Goal: Information Seeking & Learning: Understand process/instructions

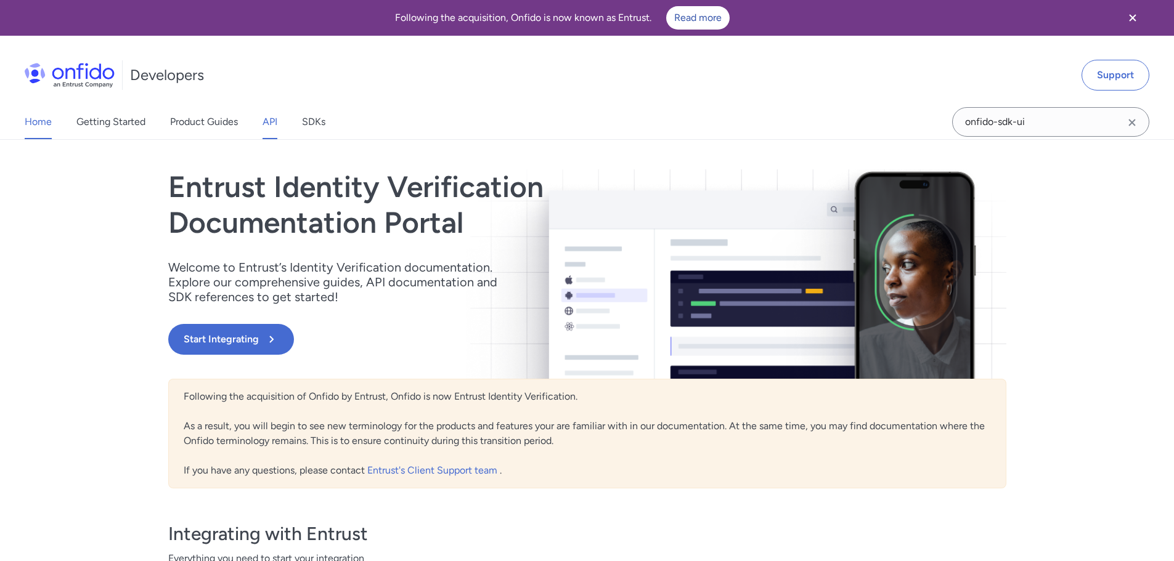
click at [271, 124] on link "API" at bounding box center [270, 122] width 15 height 35
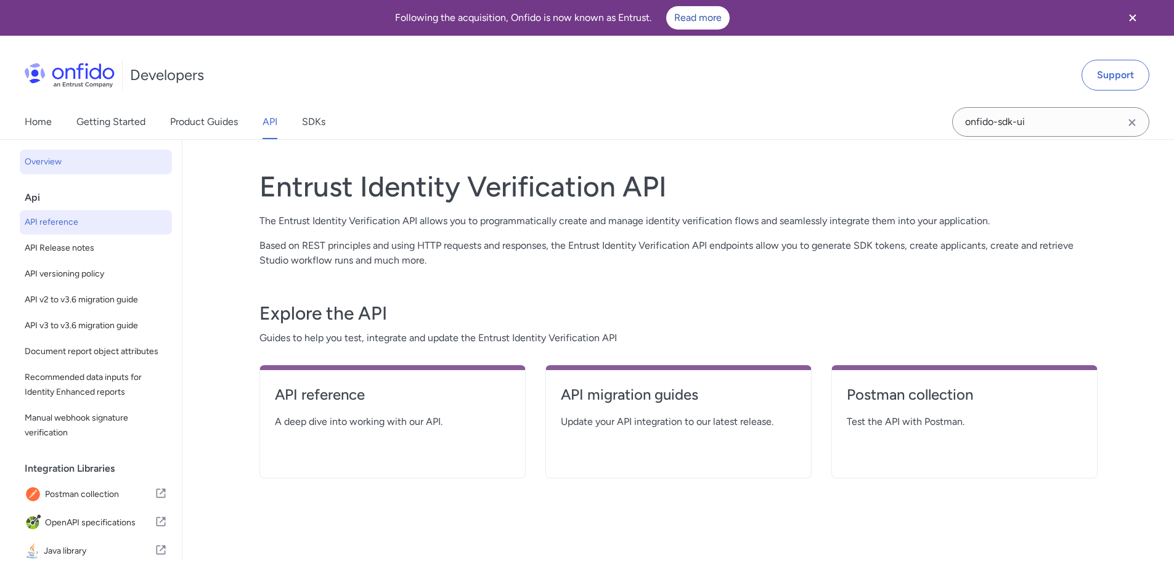
click at [62, 228] on span "API reference" at bounding box center [96, 222] width 142 height 15
select select "http"
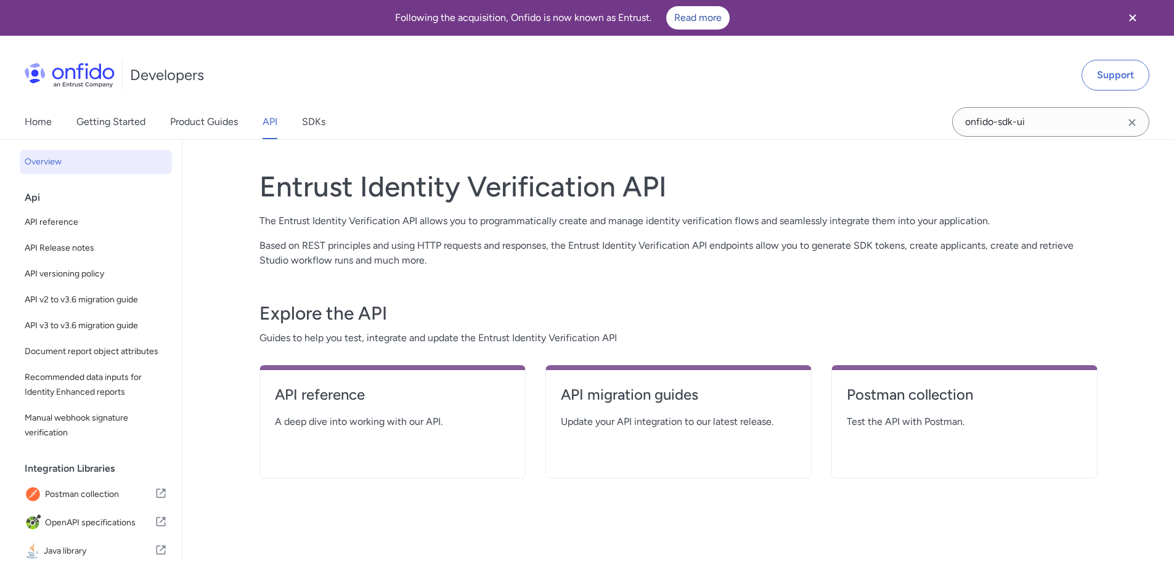
select select "http"
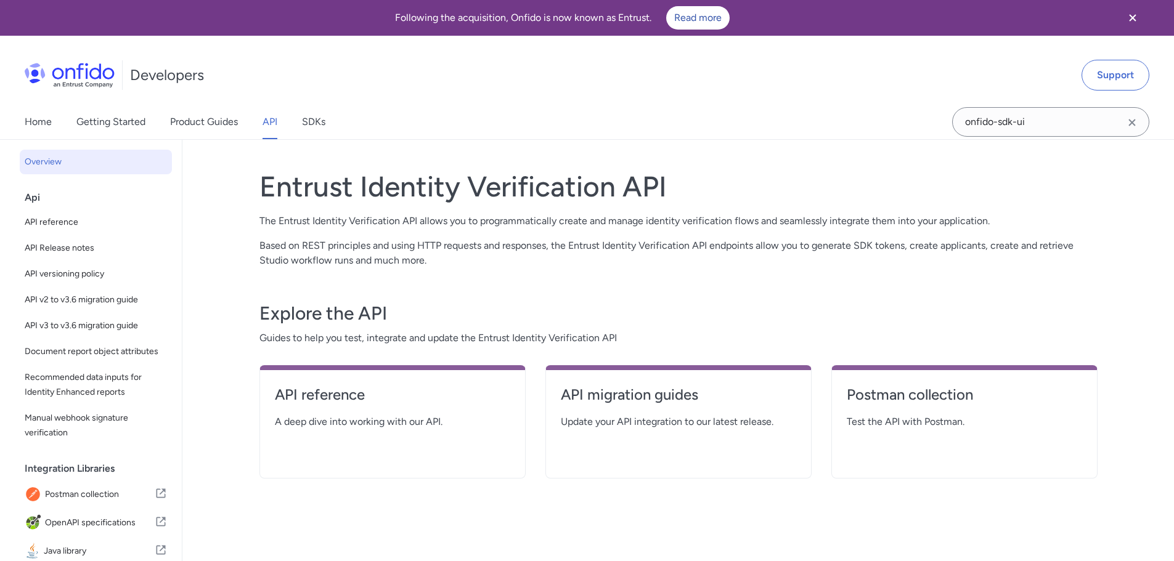
select select "http"
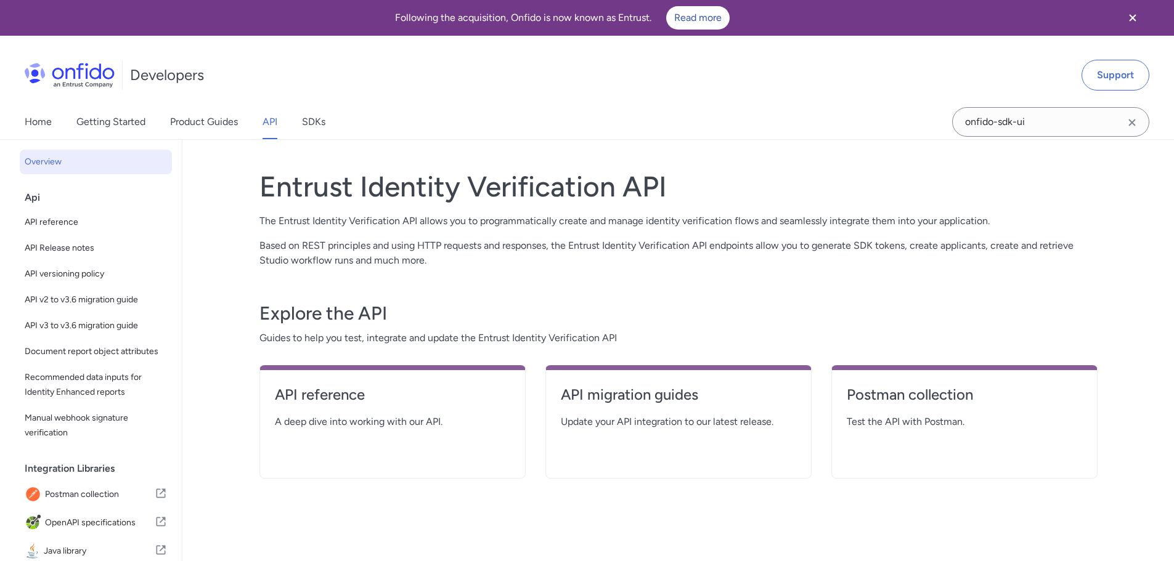
select select "http"
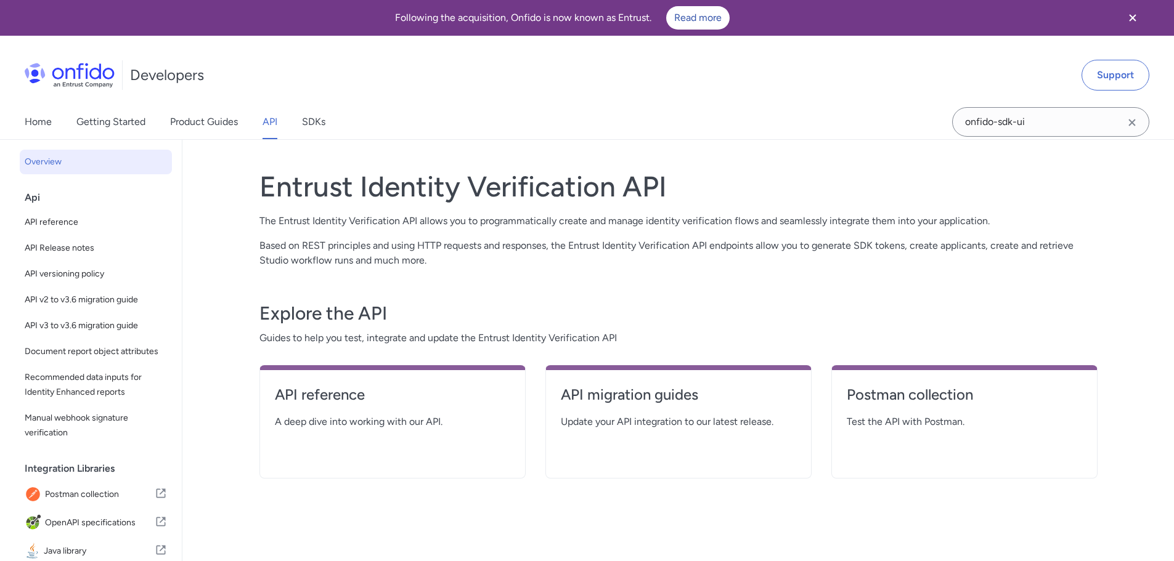
select select "http"
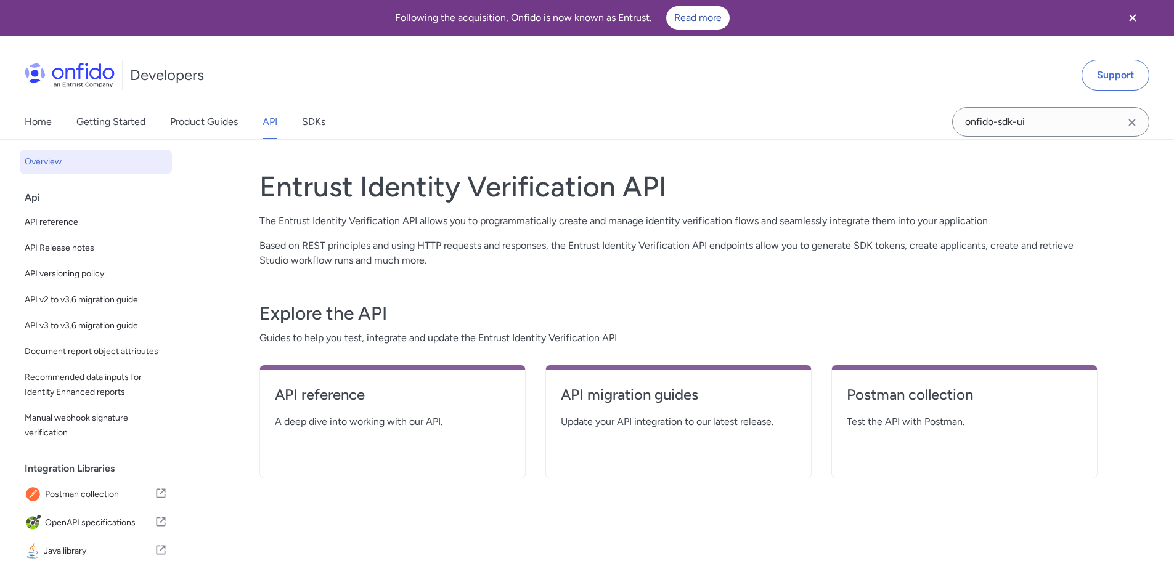
select select "http"
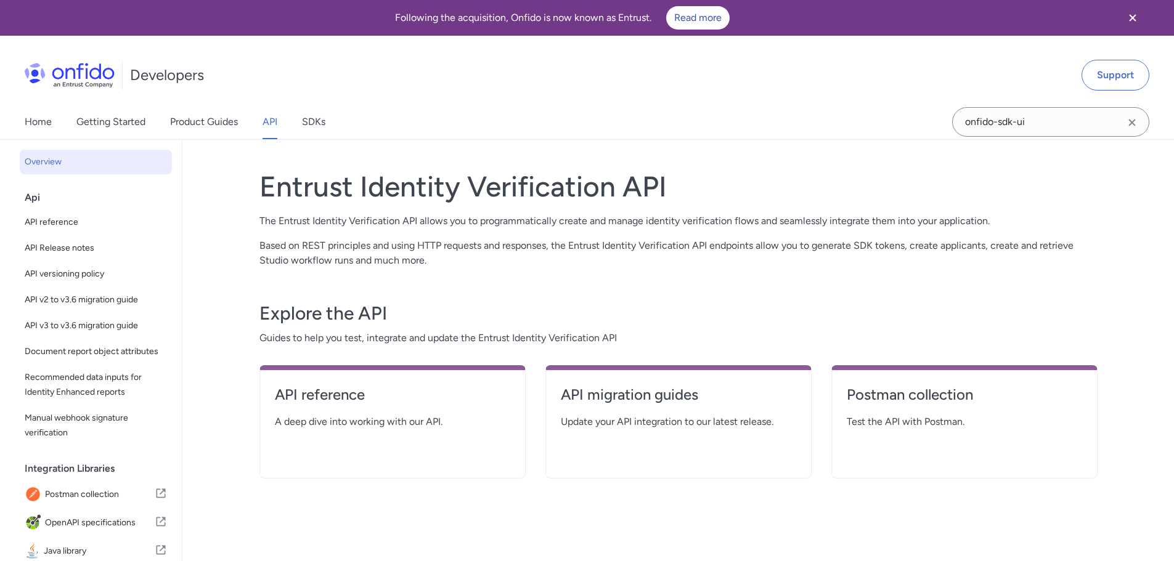
select select "http"
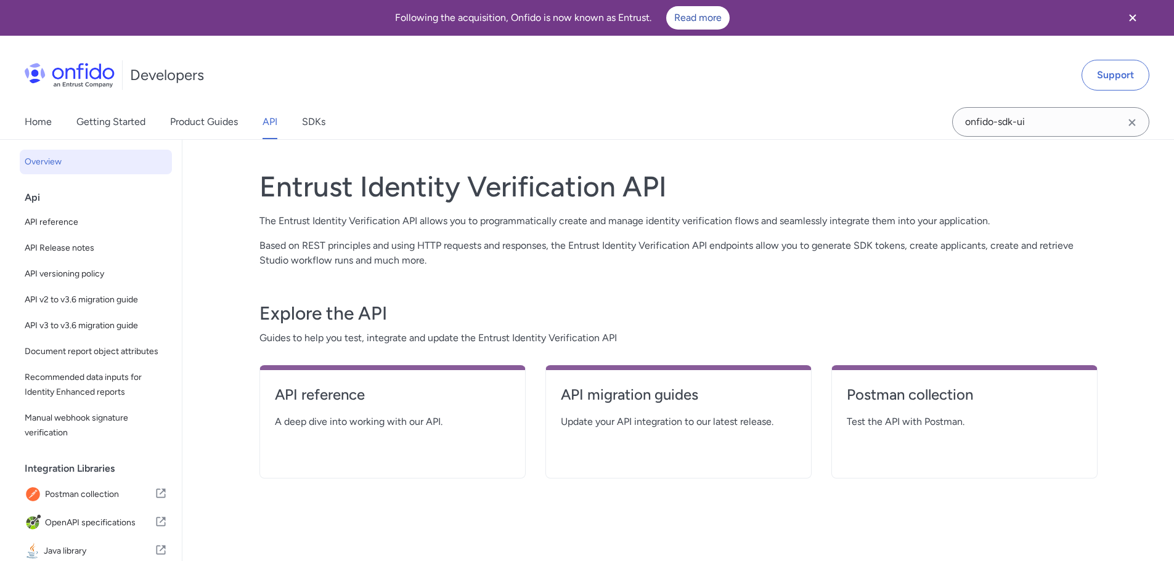
select select "http"
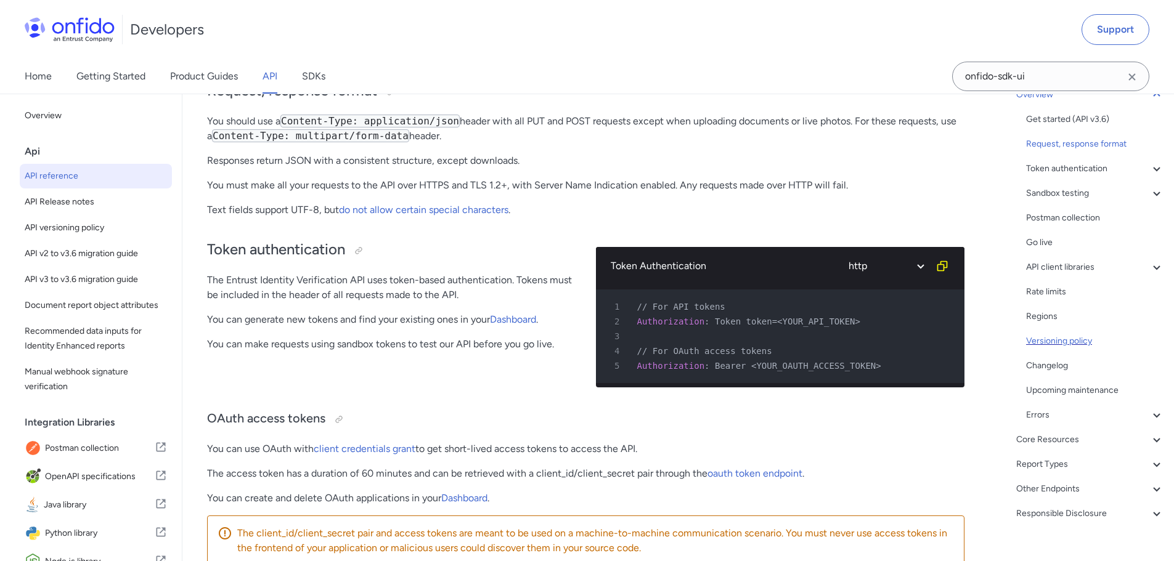
scroll to position [119, 0]
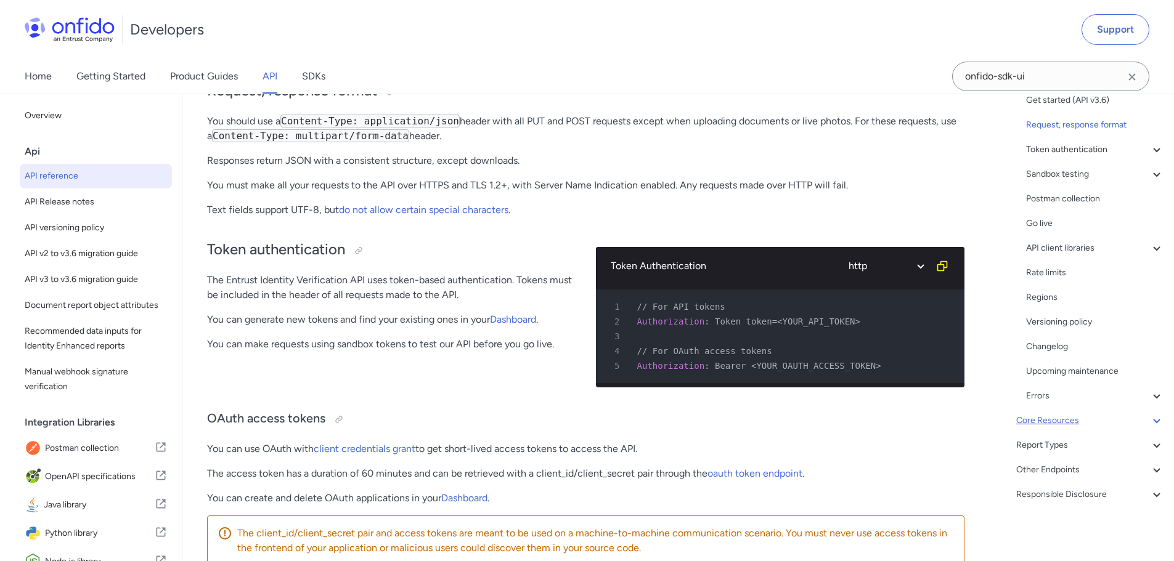
click at [1150, 427] on icon at bounding box center [1156, 421] width 15 height 15
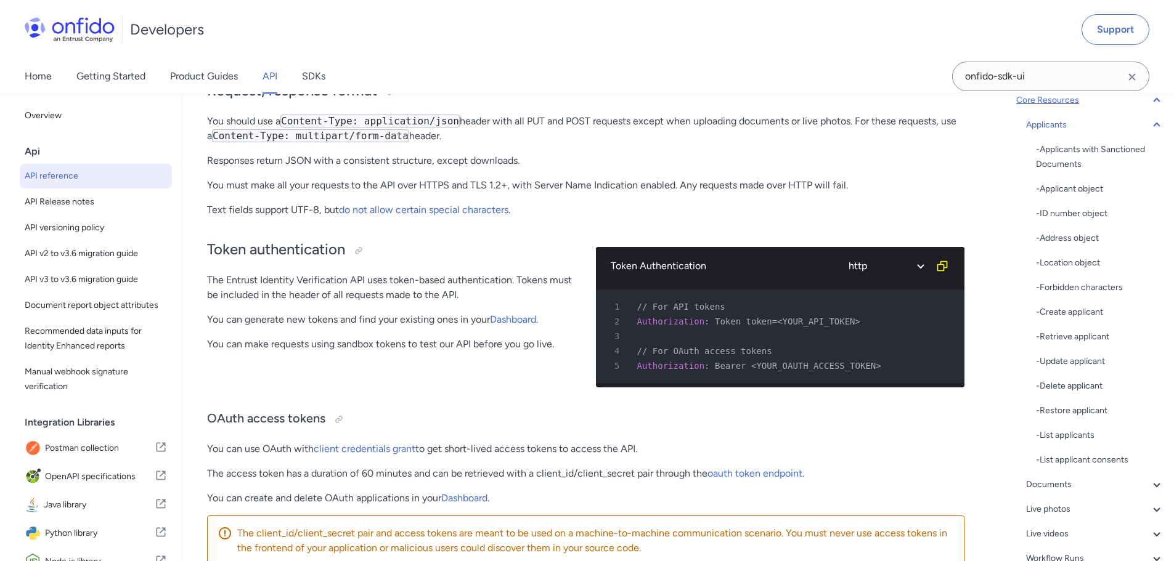
scroll to position [12268, 0]
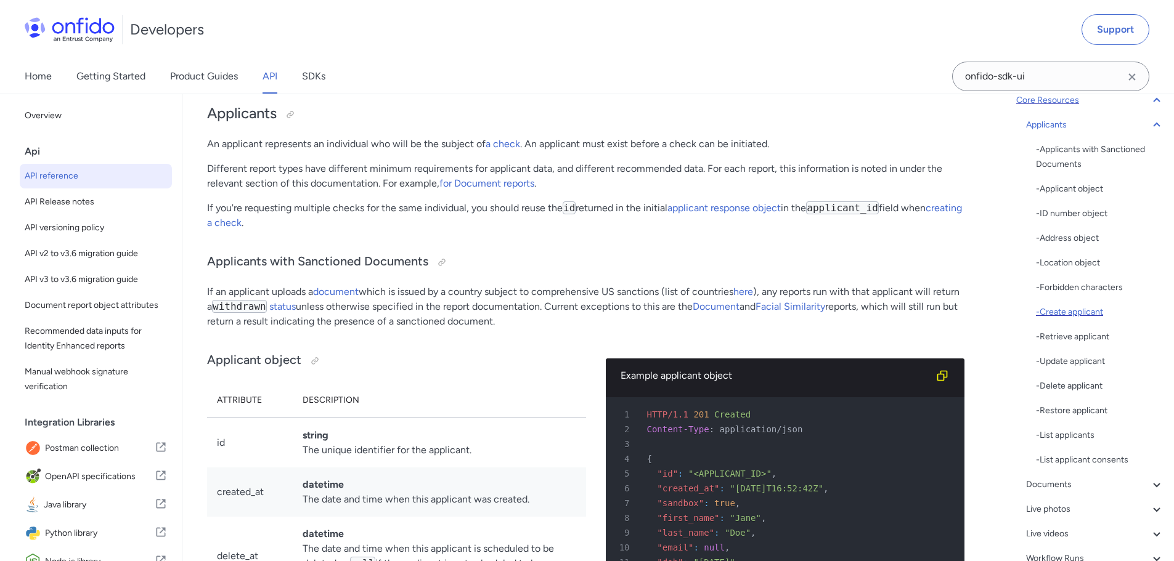
click at [1090, 318] on div "- Create applicant" at bounding box center [1100, 312] width 128 height 15
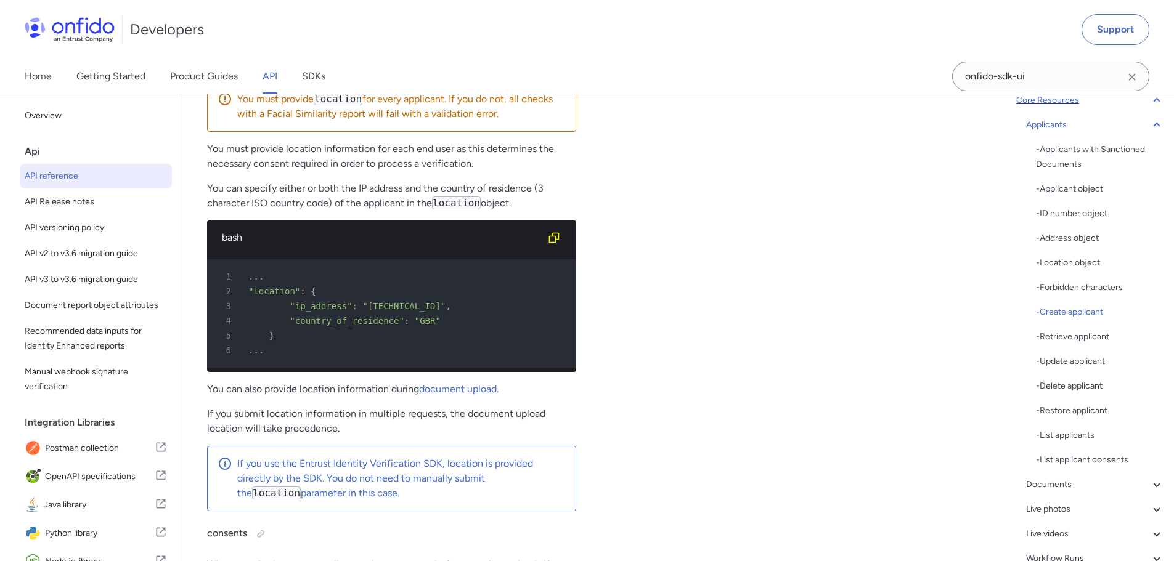
scroll to position [16004, 0]
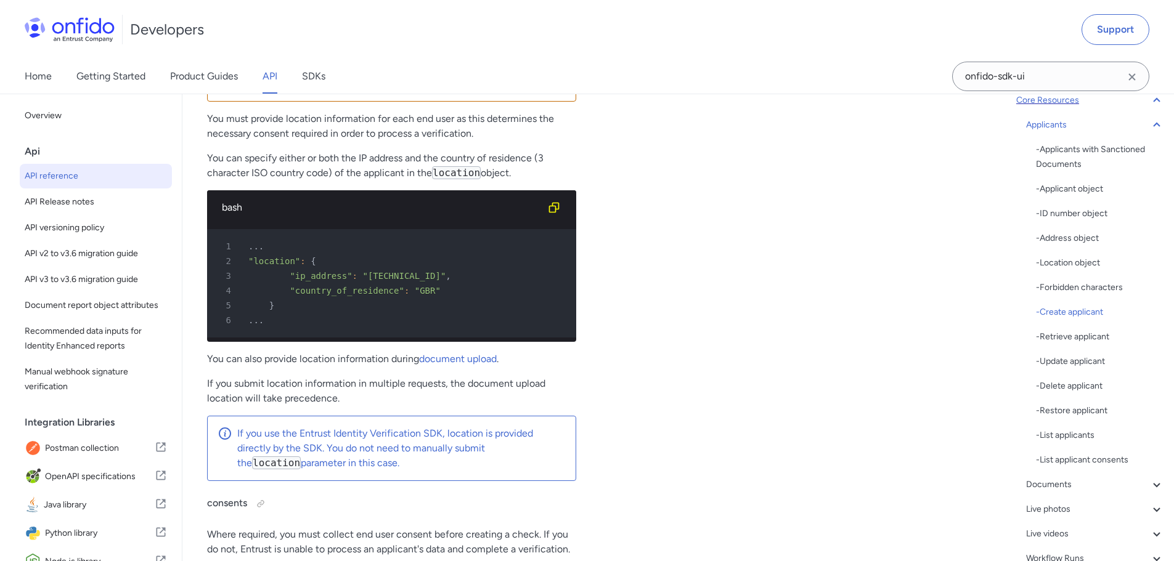
click at [714, 318] on div "Create an applicant ruby python php javascript java http bash 1 POST /v3.6/appl…" at bounding box center [780, 228] width 369 height 2162
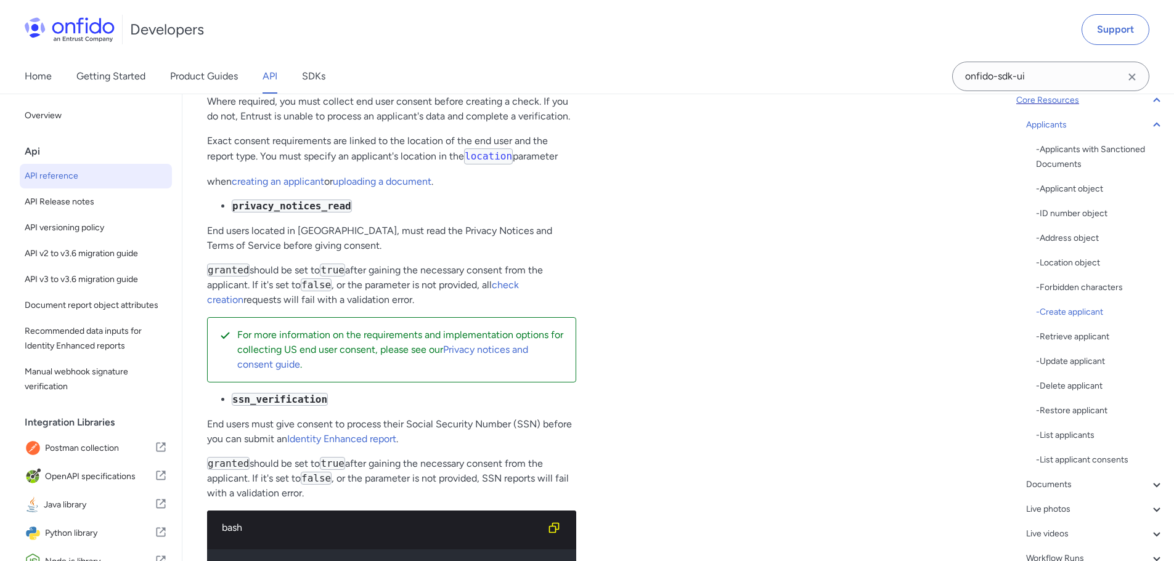
scroll to position [16497, 0]
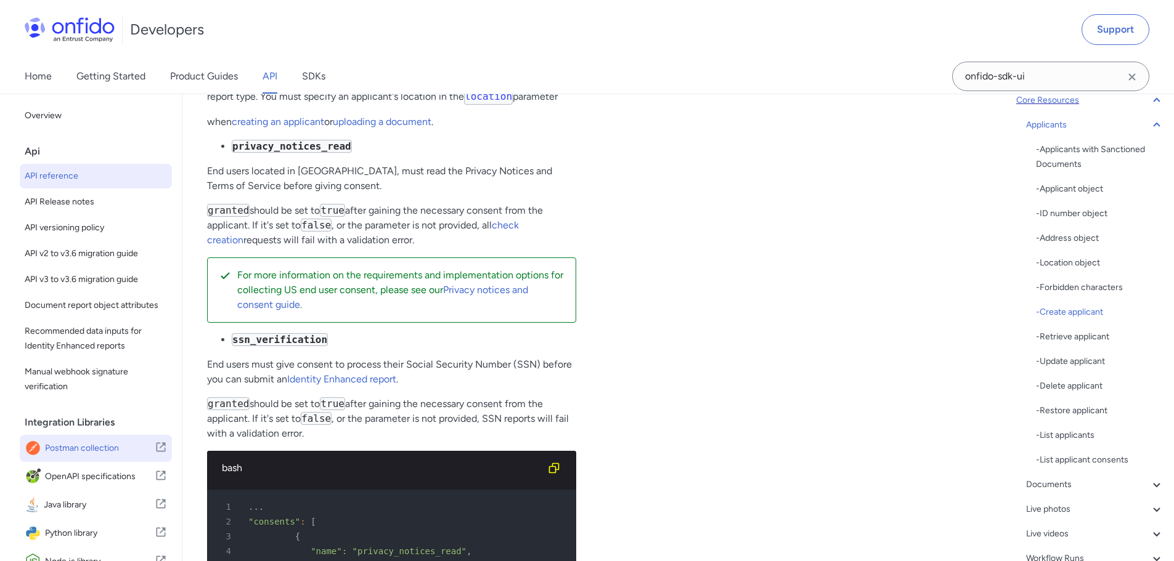
click at [160, 449] on icon at bounding box center [163, 446] width 6 height 6
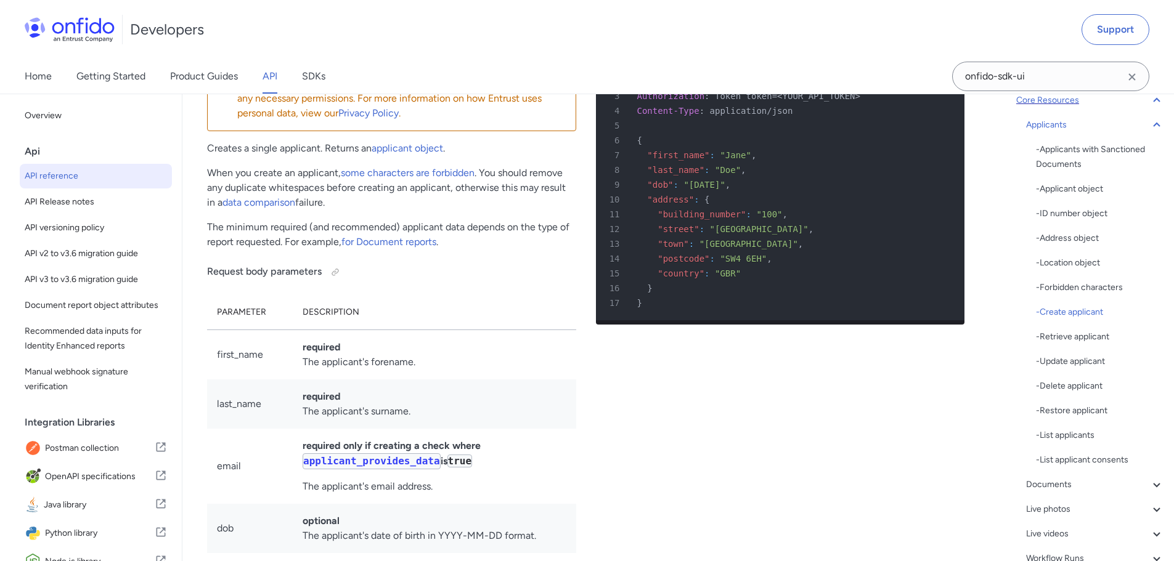
scroll to position [15141, 0]
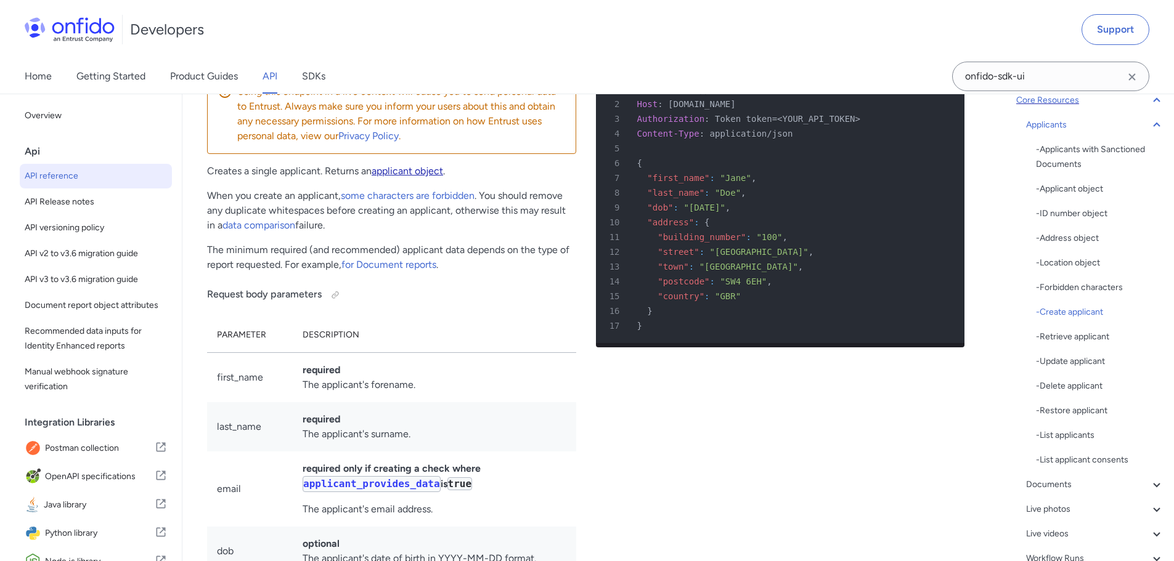
click at [425, 177] on link "applicant object" at bounding box center [407, 171] width 71 height 12
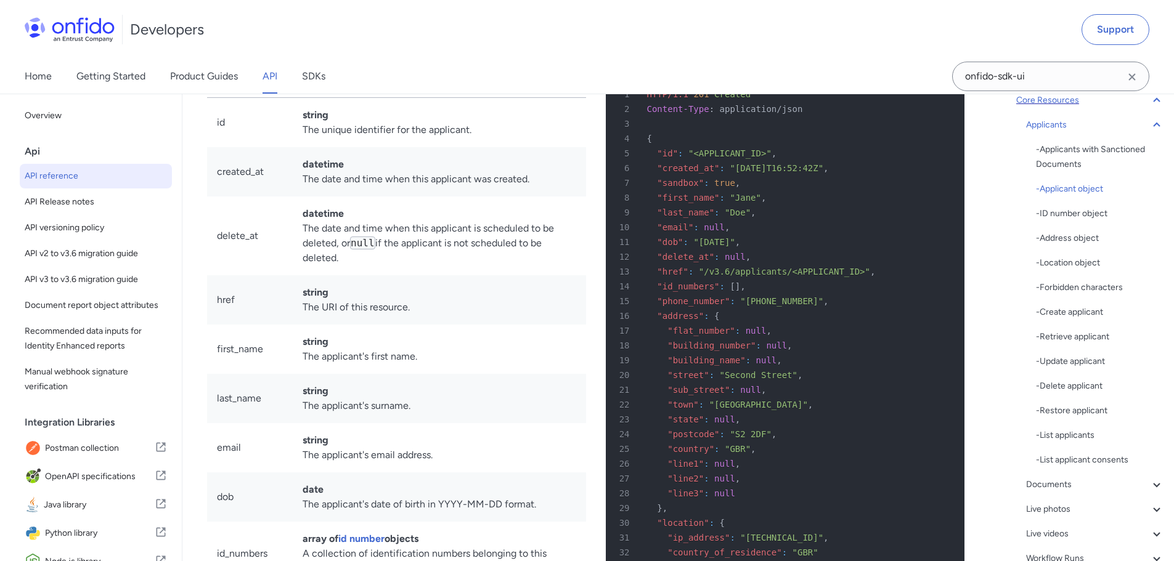
scroll to position [12568, 0]
